Goal: Find specific page/section: Find specific page/section

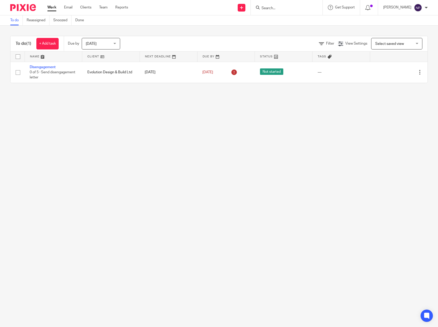
click at [283, 8] on input "Search" at bounding box center [284, 8] width 46 height 5
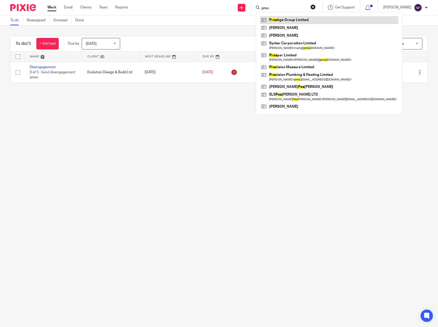
type input "pres"
click at [287, 20] on link at bounding box center [329, 20] width 138 height 8
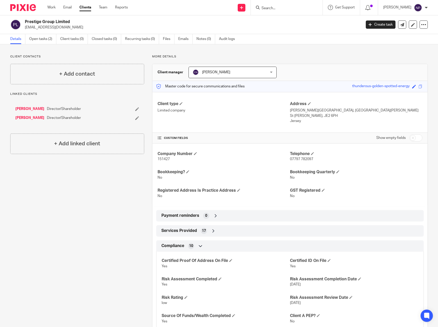
click at [81, 216] on div "Client contacts + Add contact Linked clients [PERSON_NAME] Director/Shareholder…" at bounding box center [73, 212] width 142 height 314
click at [71, 217] on div "Client contacts + Add contact Linked clients [PERSON_NAME] Director/Shareholder…" at bounding box center [73, 212] width 142 height 314
click at [46, 212] on div "Client contacts + Add contact Linked clients [PERSON_NAME] Director/Shareholder…" at bounding box center [73, 212] width 142 height 314
